Goal: Find specific page/section: Find specific page/section

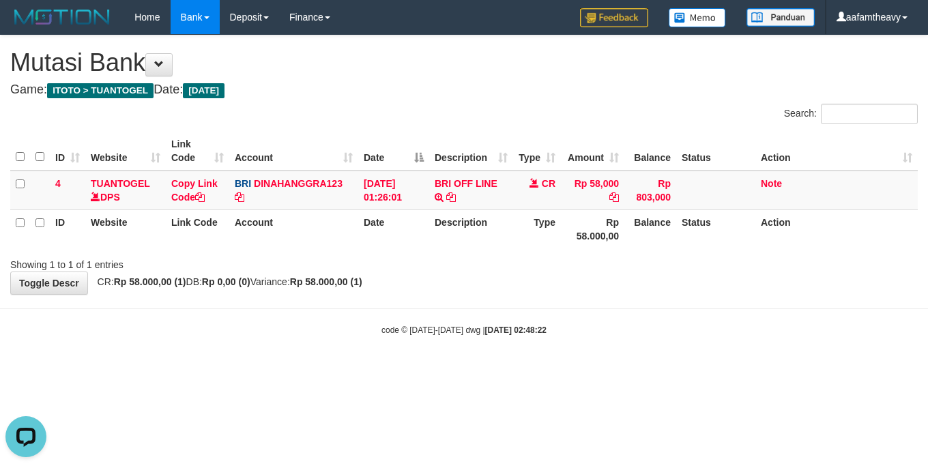
click at [387, 370] on html "Toggle navigation Home Bank Account List Load By Website Group [ITOTO] TUANTOGE…" at bounding box center [464, 185] width 928 height 370
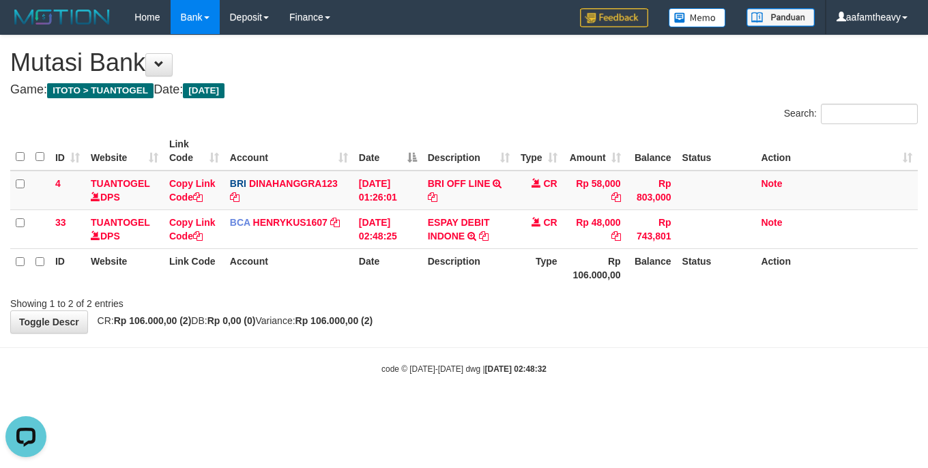
click at [612, 400] on body "Toggle navigation Home Bank Account List Load By Website Group [ITOTO] TUANTOGE…" at bounding box center [464, 204] width 928 height 409
